Goal: Information Seeking & Learning: Learn about a topic

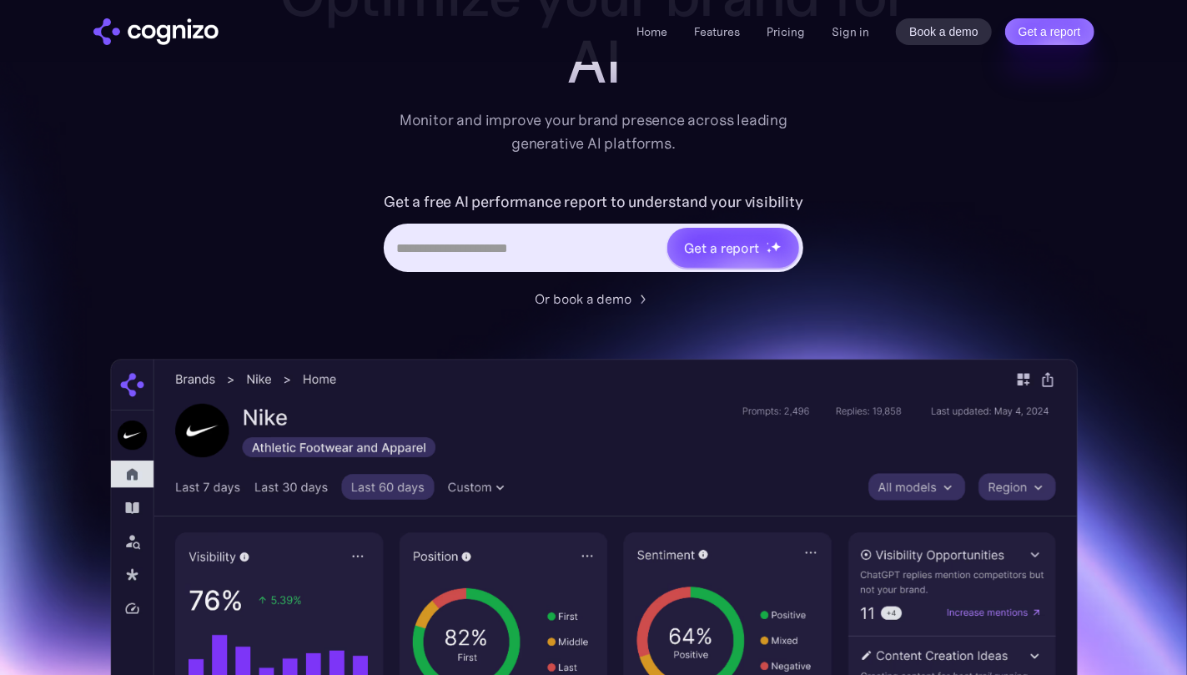
scroll to position [167, 0]
click at [478, 244] on input "Hero URL Input Form" at bounding box center [525, 248] width 279 height 32
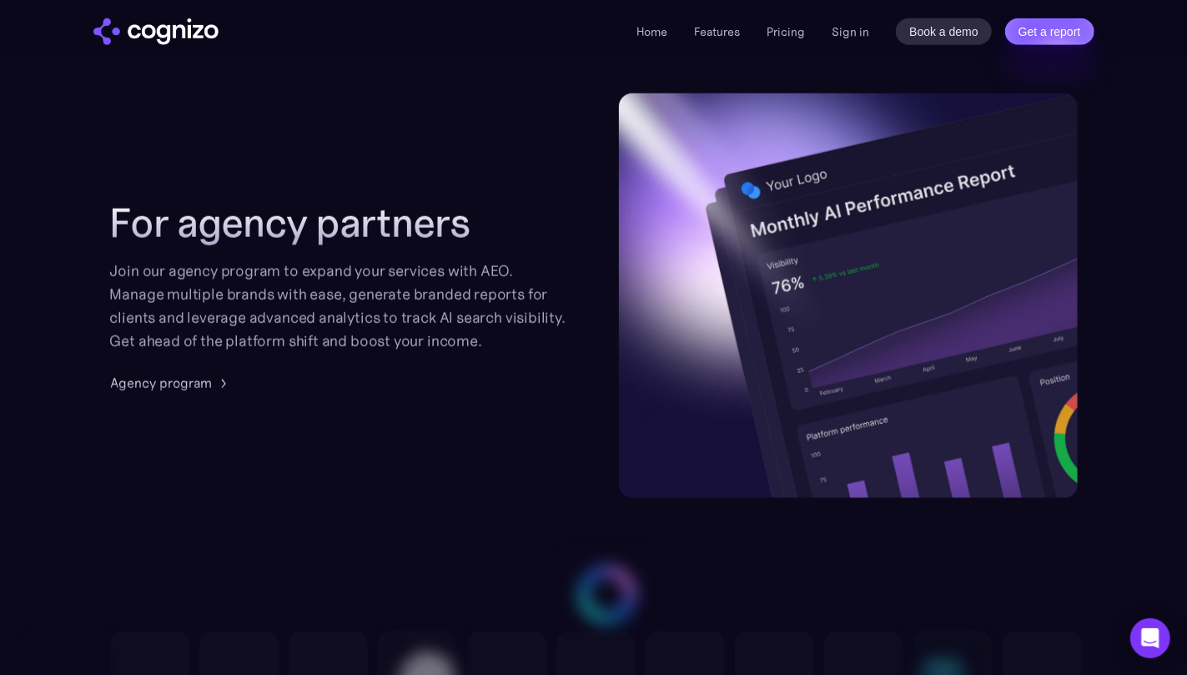
scroll to position [4419, 0]
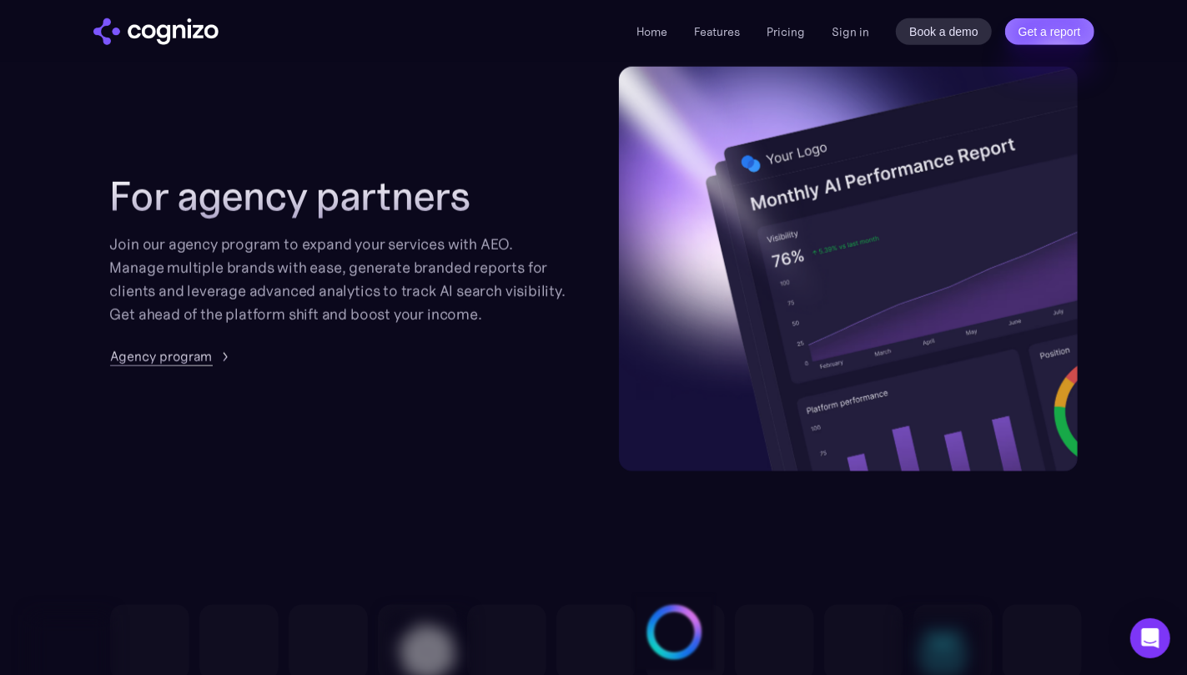
click at [198, 361] on div "Agency program" at bounding box center [161, 356] width 103 height 20
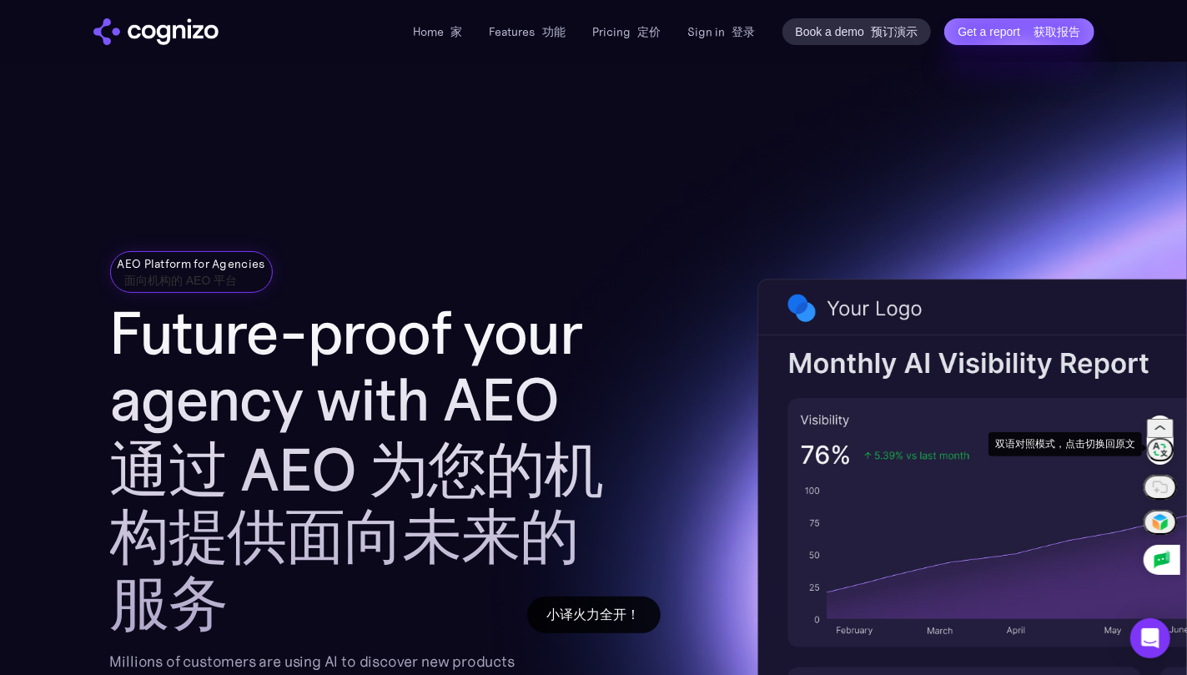
click at [1164, 448] on img at bounding box center [1160, 449] width 20 height 20
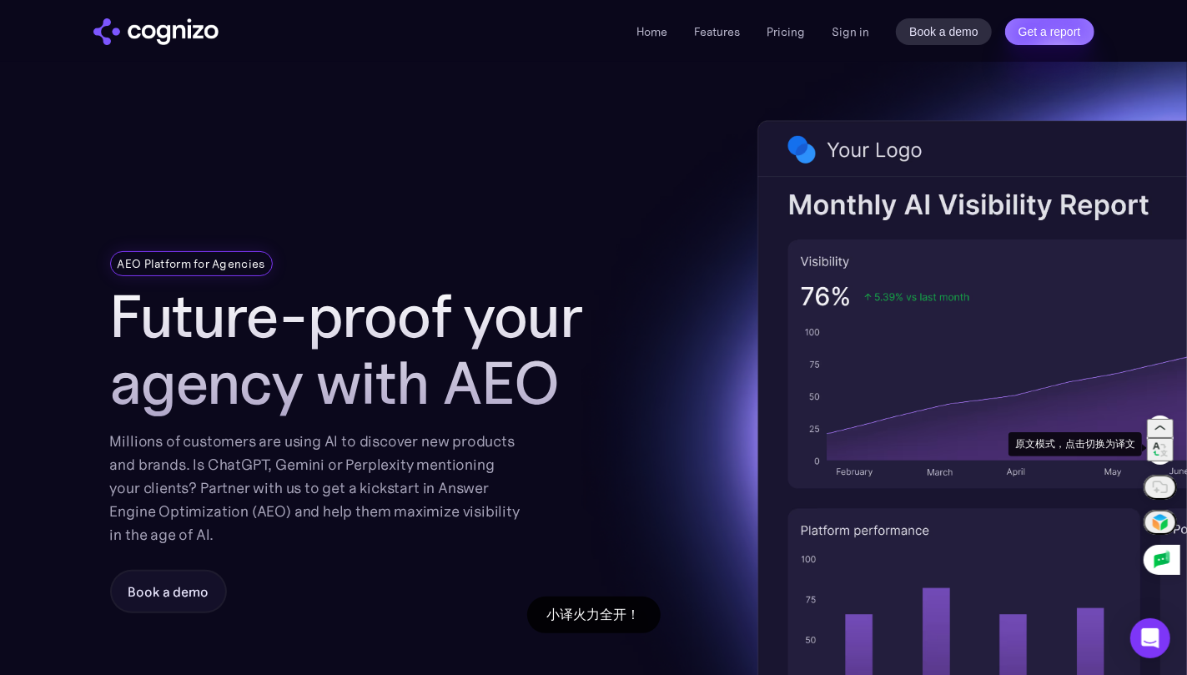
click at [1164, 448] on img at bounding box center [1160, 449] width 20 height 20
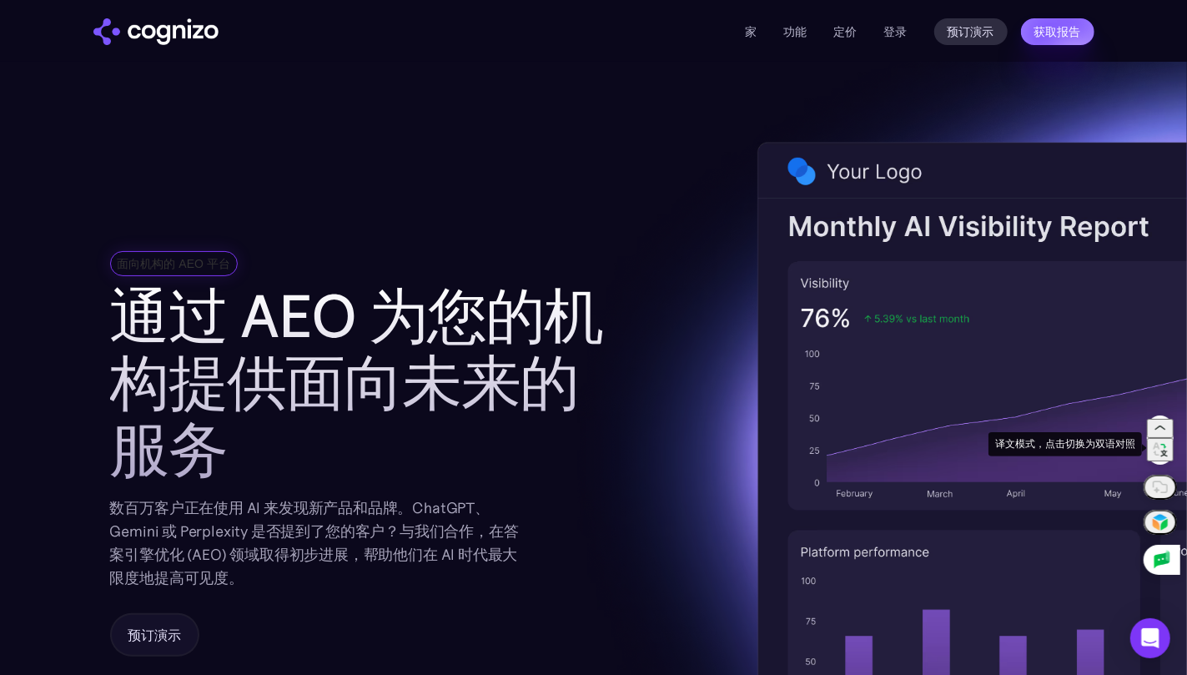
click at [1163, 449] on img at bounding box center [1160, 449] width 20 height 20
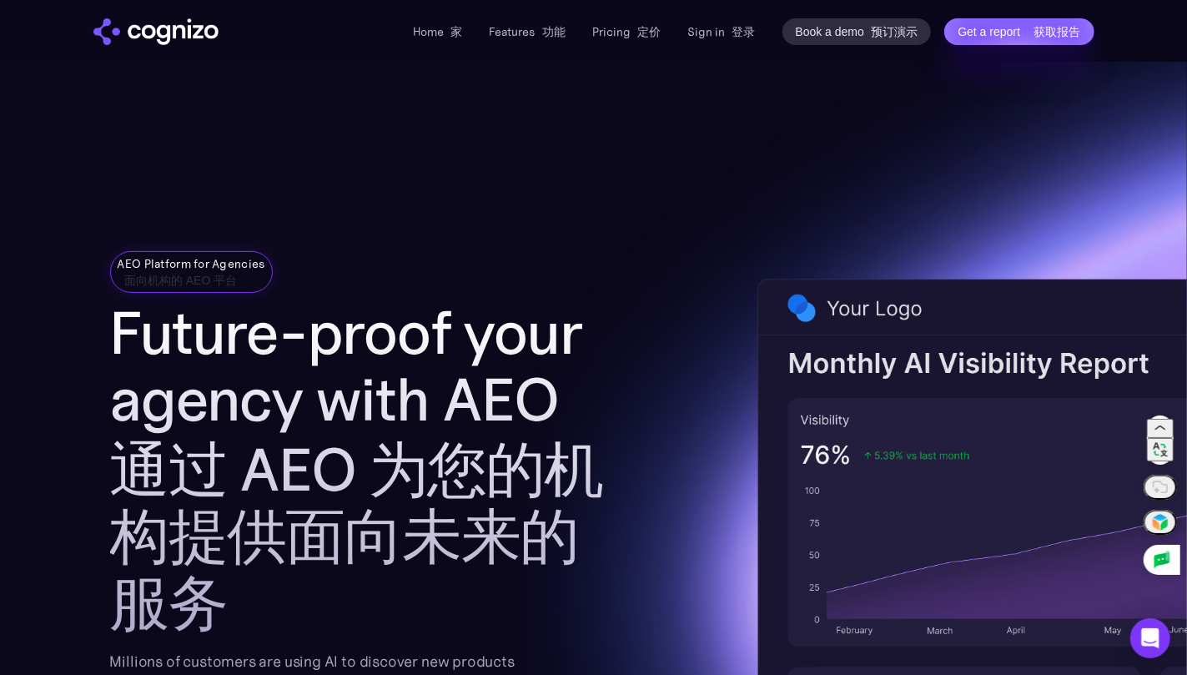
scroll to position [167, 0]
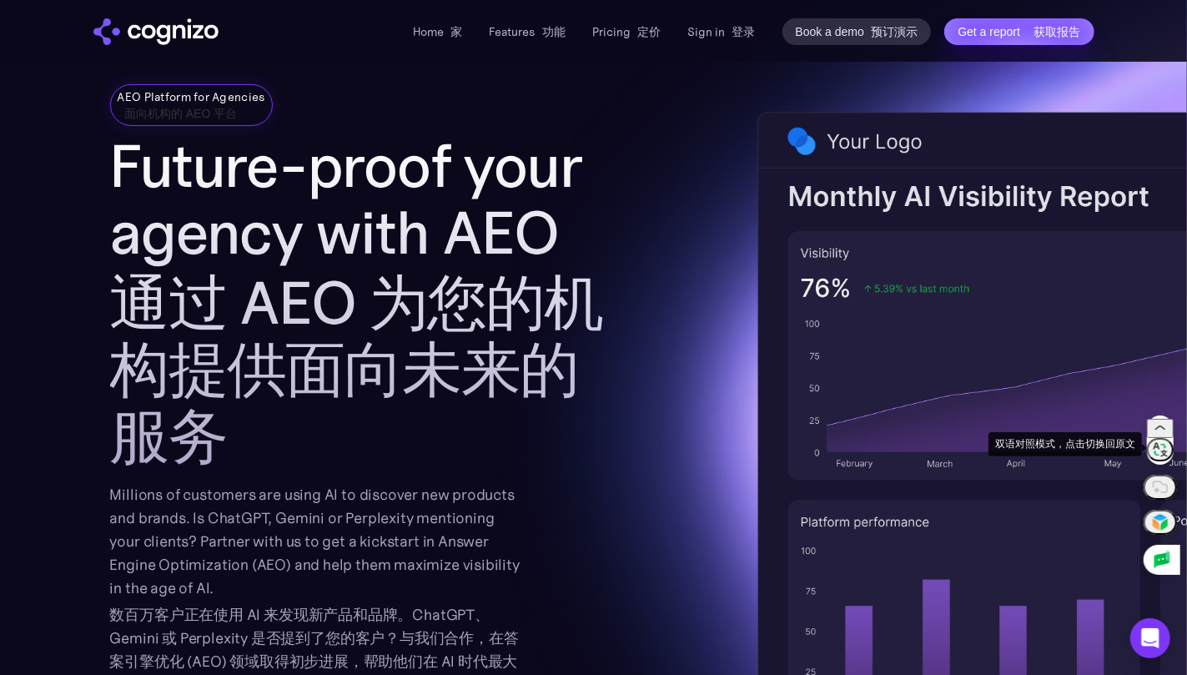
click at [1157, 443] on img at bounding box center [1160, 449] width 20 height 20
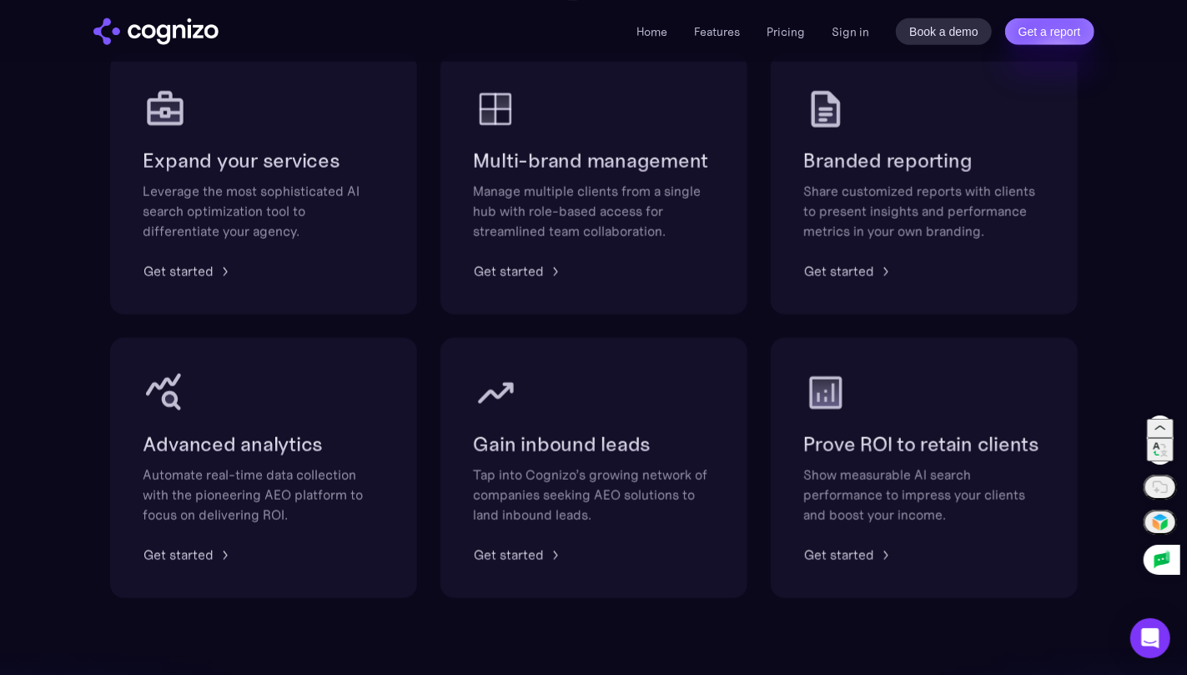
scroll to position [1084, 0]
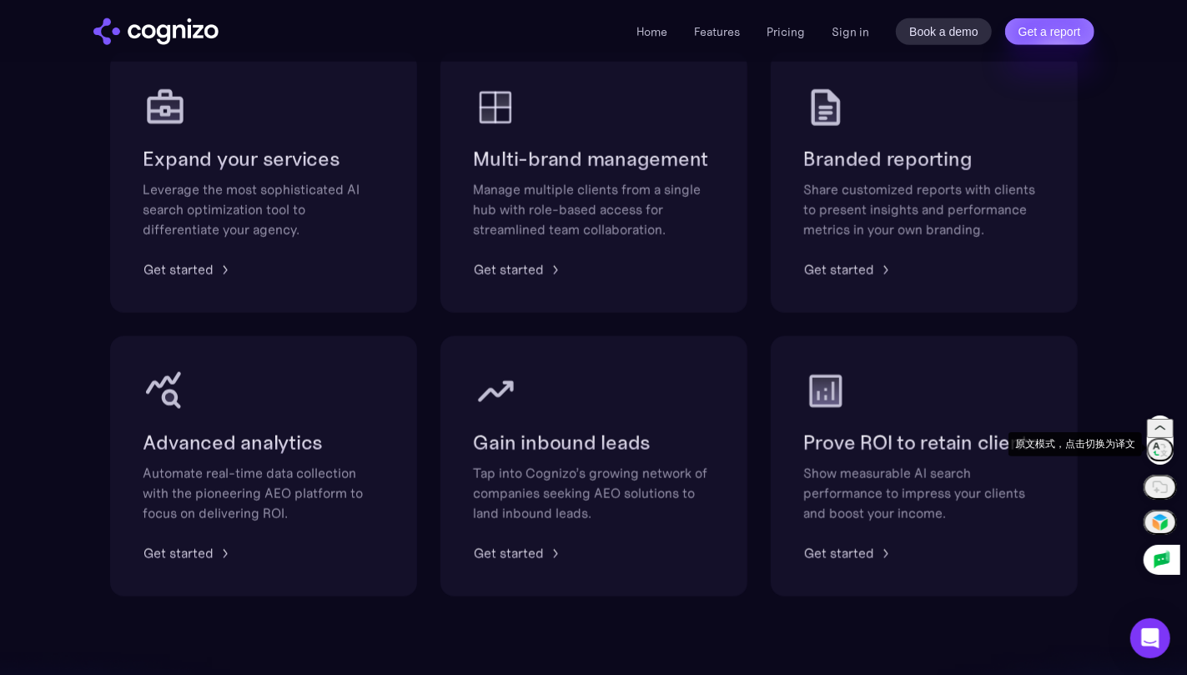
click at [1169, 442] on img at bounding box center [1160, 449] width 20 height 20
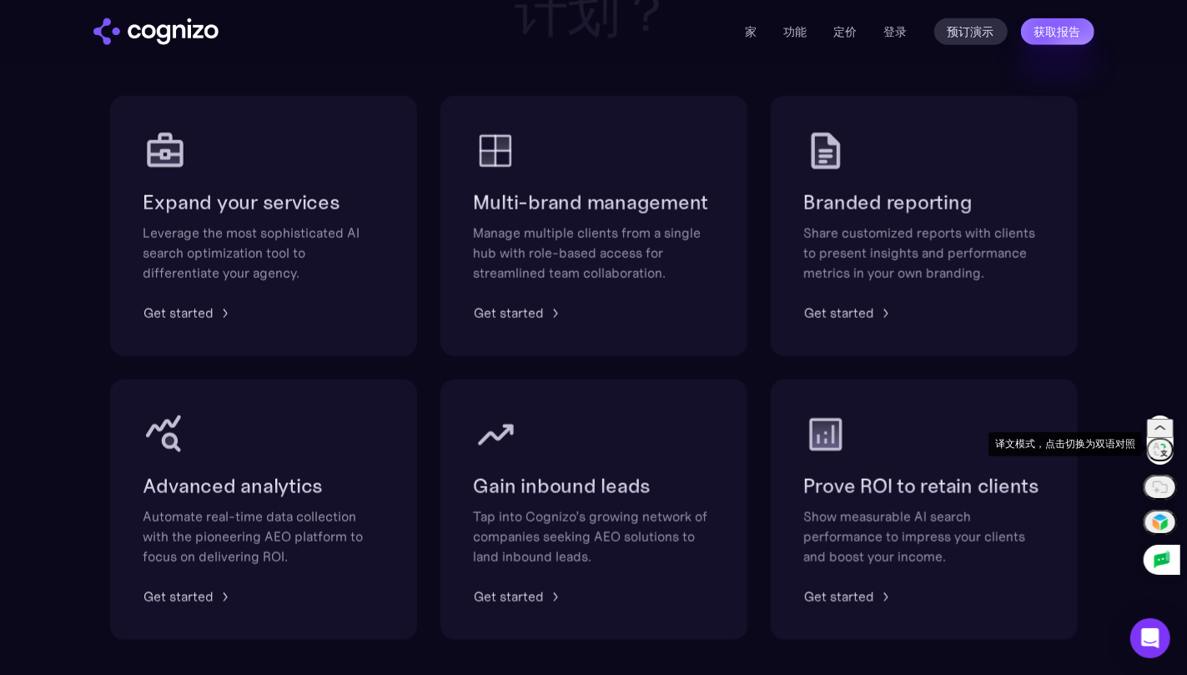
click at [1169, 442] on img at bounding box center [1160, 449] width 20 height 20
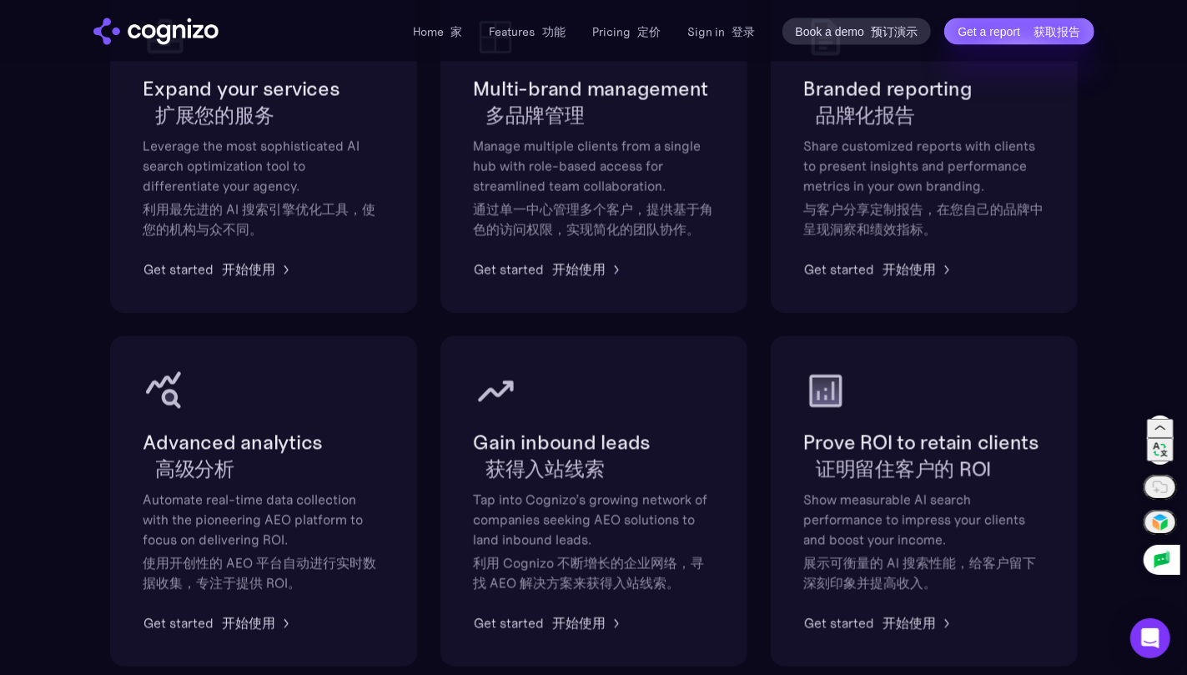
scroll to position [1356, 0]
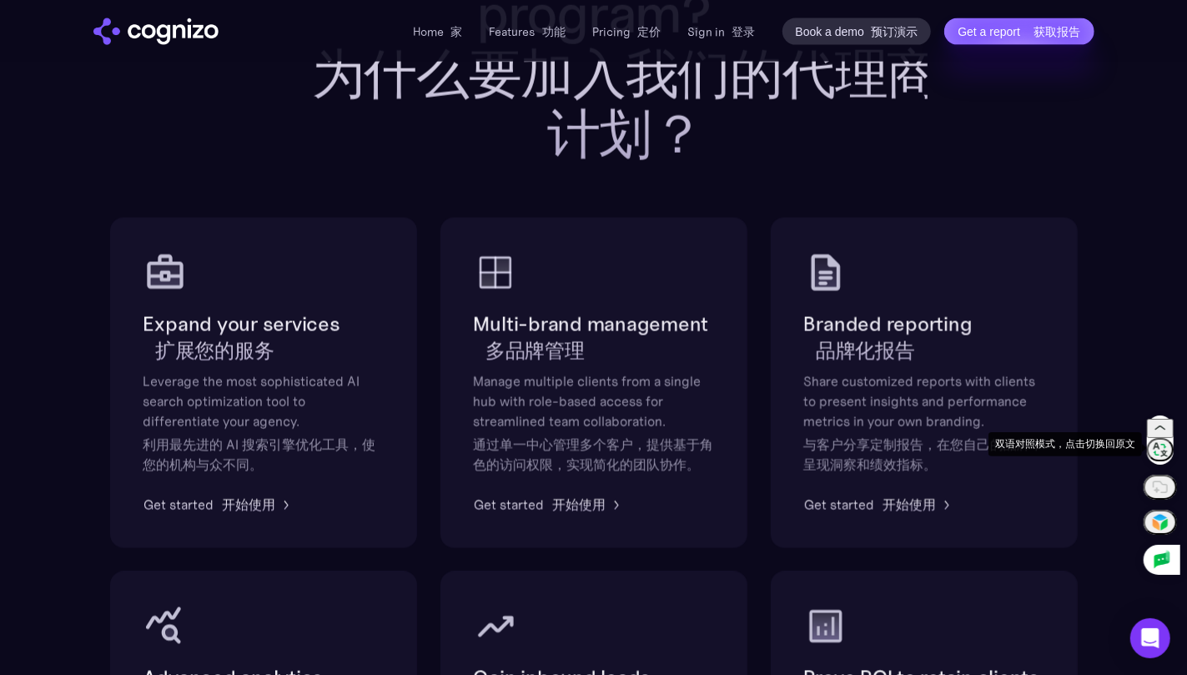
click at [1162, 452] on img at bounding box center [1160, 449] width 20 height 20
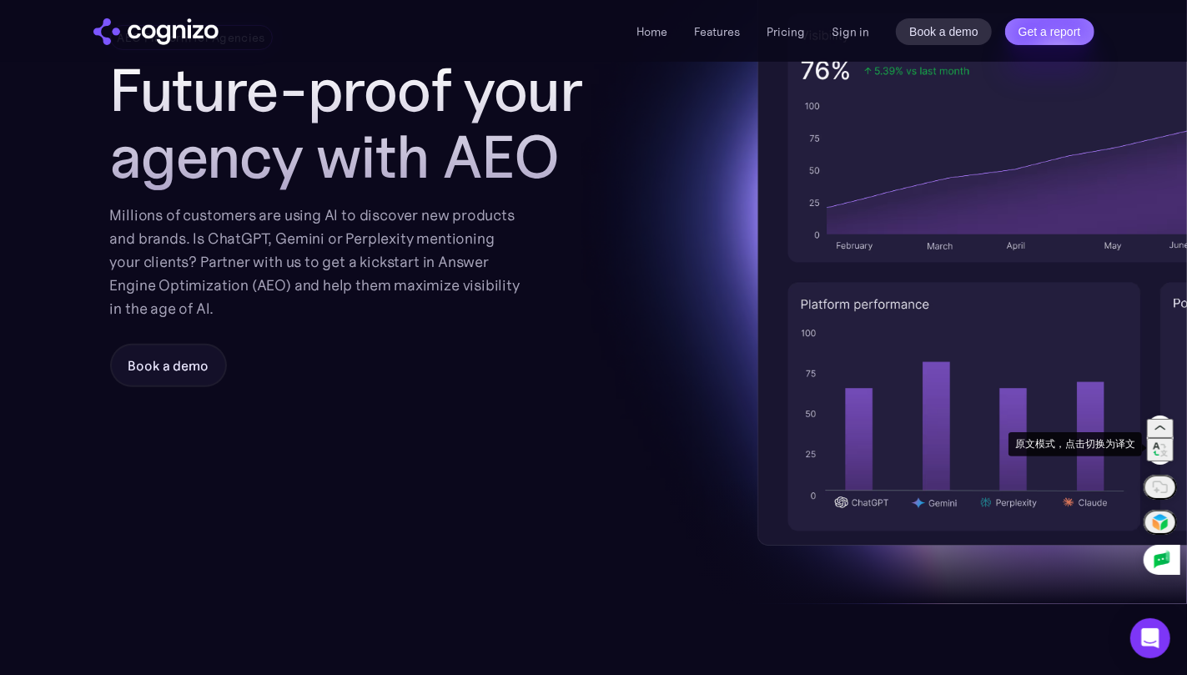
scroll to position [0, 0]
